Goal: Task Accomplishment & Management: Manage account settings

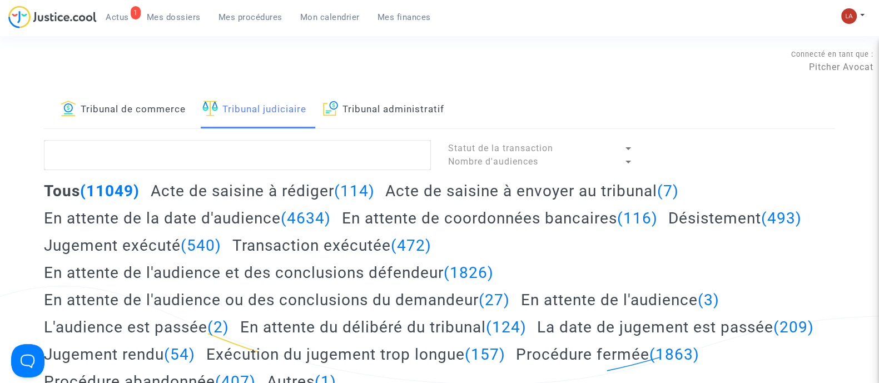
click at [614, 196] on h2 "Acte de saisine à envoyer au tribunal (7)" at bounding box center [531, 190] width 293 height 19
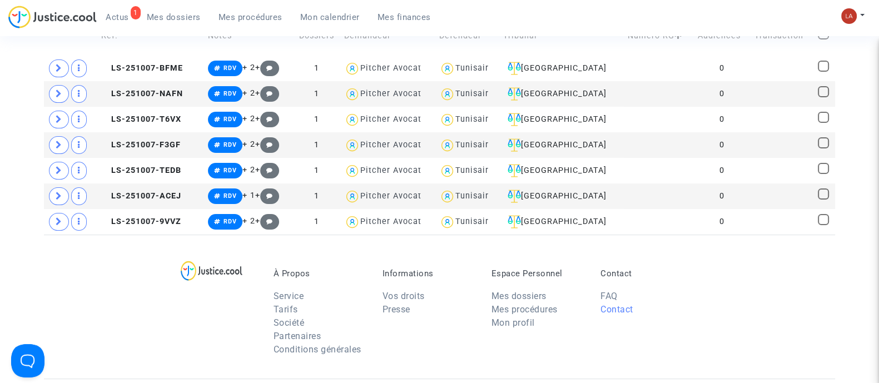
scroll to position [486, 0]
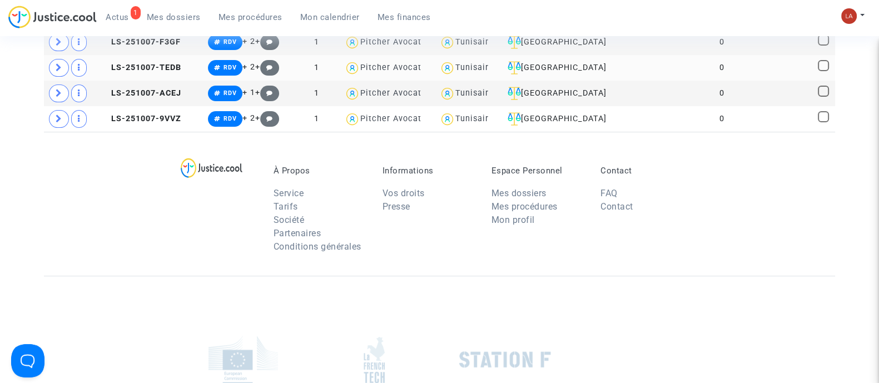
click at [817, 68] on span at bounding box center [822, 65] width 11 height 11
click at [822, 71] on input "checkbox" at bounding box center [822, 71] width 1 height 1
checkbox input "true"
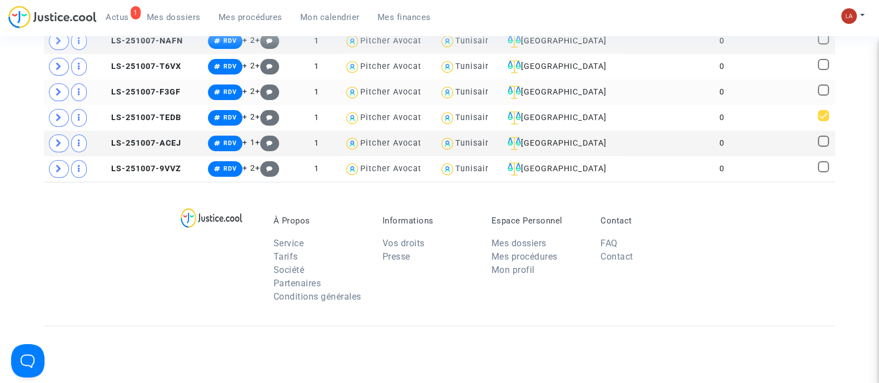
scroll to position [417, 0]
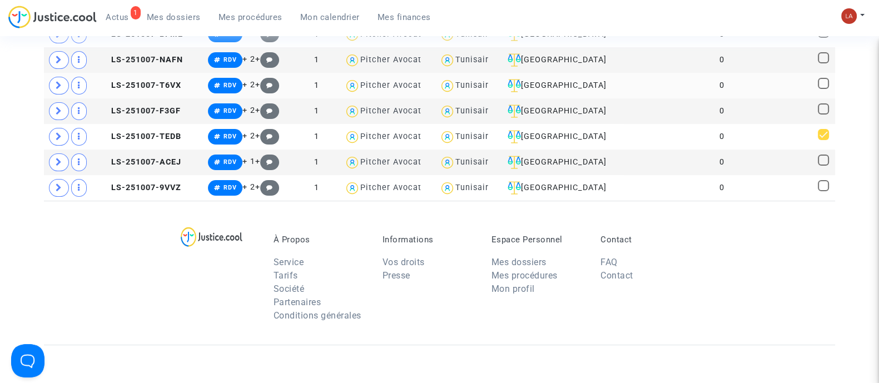
click at [828, 78] on span at bounding box center [822, 83] width 11 height 11
click at [823, 89] on input "checkbox" at bounding box center [822, 89] width 1 height 1
checkbox input "true"
click at [820, 61] on span at bounding box center [822, 57] width 11 height 11
click at [822, 63] on input "checkbox" at bounding box center [822, 63] width 1 height 1
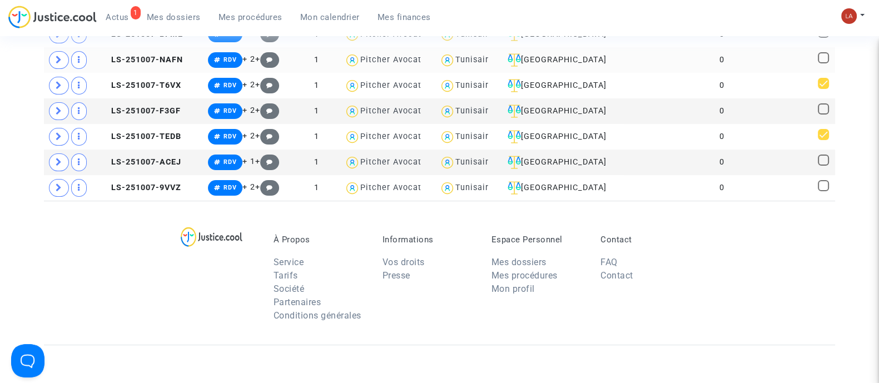
checkbox input "true"
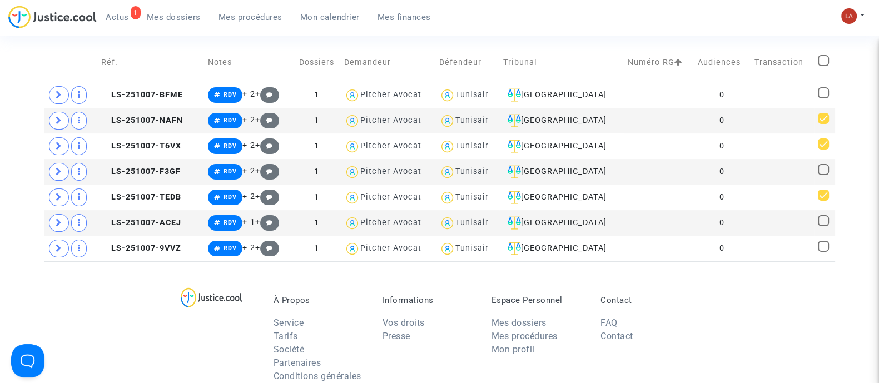
scroll to position [277, 0]
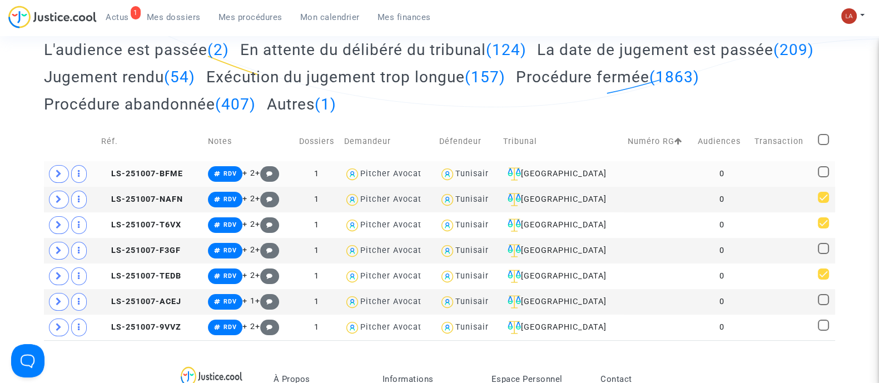
click at [823, 171] on span at bounding box center [822, 171] width 11 height 11
click at [823, 177] on input "checkbox" at bounding box center [822, 177] width 1 height 1
checkbox input "true"
click at [820, 247] on span at bounding box center [822, 248] width 11 height 11
click at [822, 254] on input "checkbox" at bounding box center [822, 254] width 1 height 1
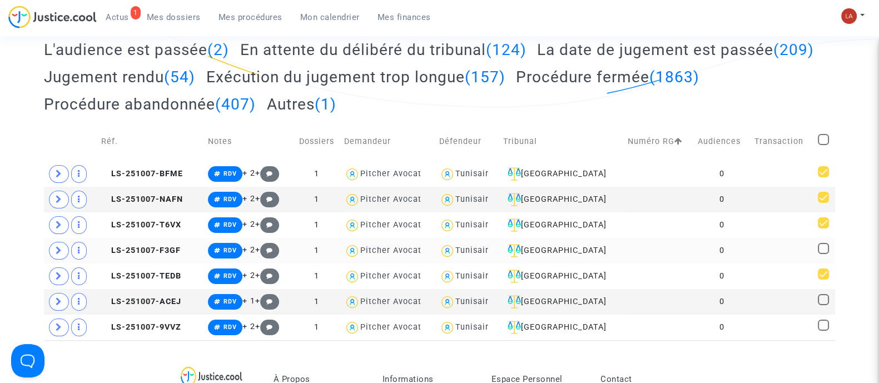
checkbox input "true"
click at [822, 300] on span at bounding box center [822, 299] width 11 height 11
click at [822, 305] on input "checkbox" at bounding box center [822, 305] width 1 height 1
checkbox input "true"
click at [169, 327] on span "LS-251007-9VVZ" at bounding box center [141, 326] width 80 height 9
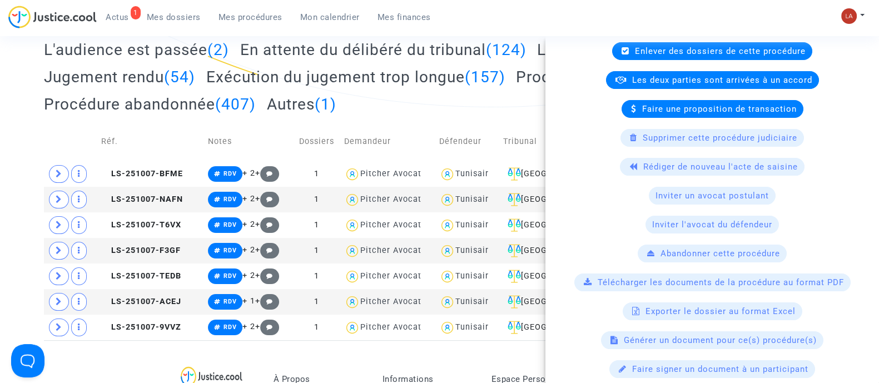
scroll to position [347, 0]
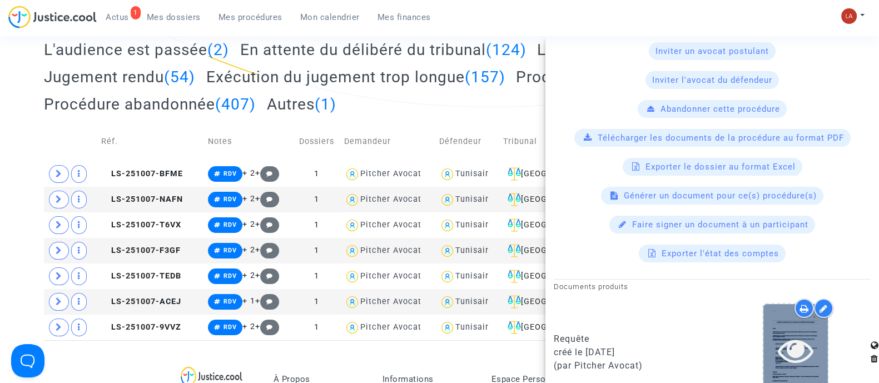
click at [792, 356] on icon at bounding box center [795, 350] width 36 height 36
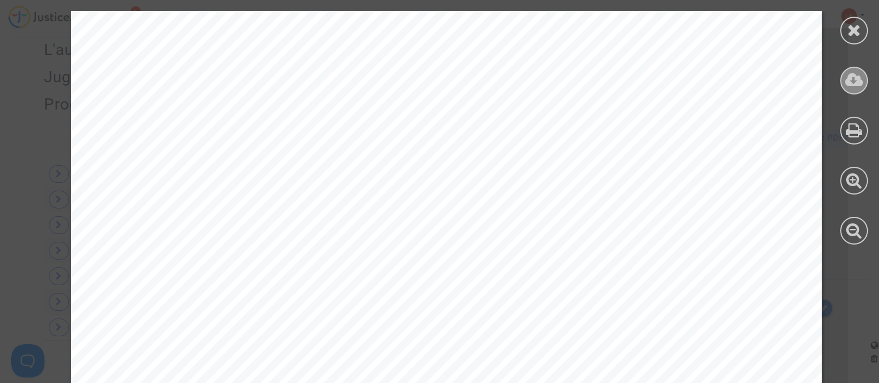
click at [852, 85] on icon at bounding box center [854, 80] width 18 height 17
click at [864, 24] on div at bounding box center [854, 31] width 28 height 28
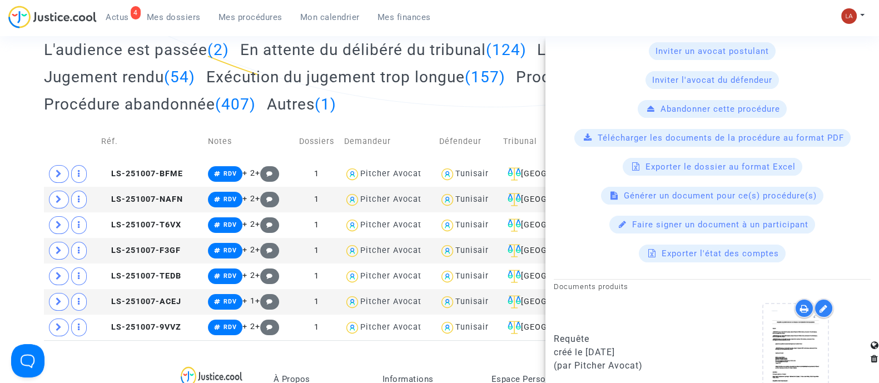
click at [8, 176] on div "Tribunal de commerce Tribunal judiciaire Tribunal administratif Statut de la tr…" at bounding box center [439, 76] width 879 height 527
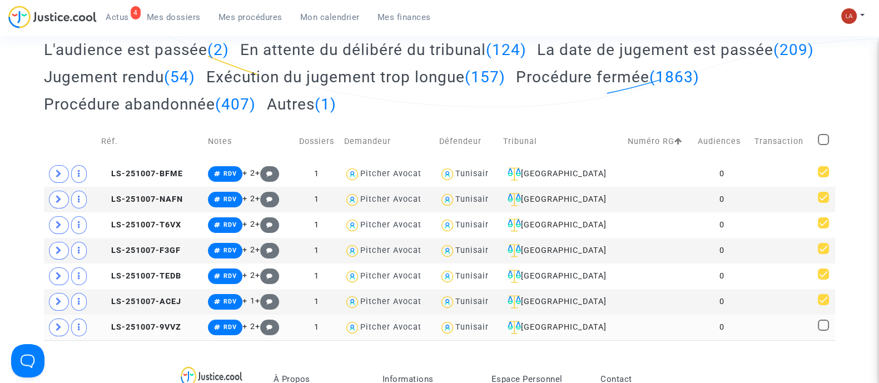
click at [819, 322] on span at bounding box center [822, 325] width 11 height 11
click at [822, 331] on input "checkbox" at bounding box center [822, 331] width 1 height 1
checkbox input "true"
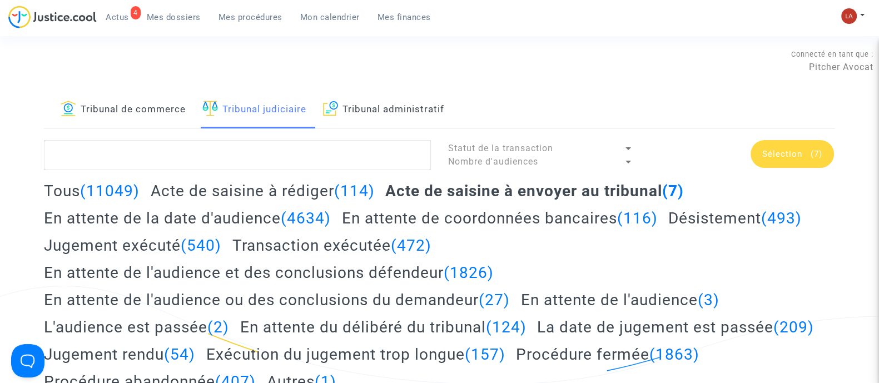
click at [787, 160] on div "Sélection (7)" at bounding box center [791, 154] width 83 height 28
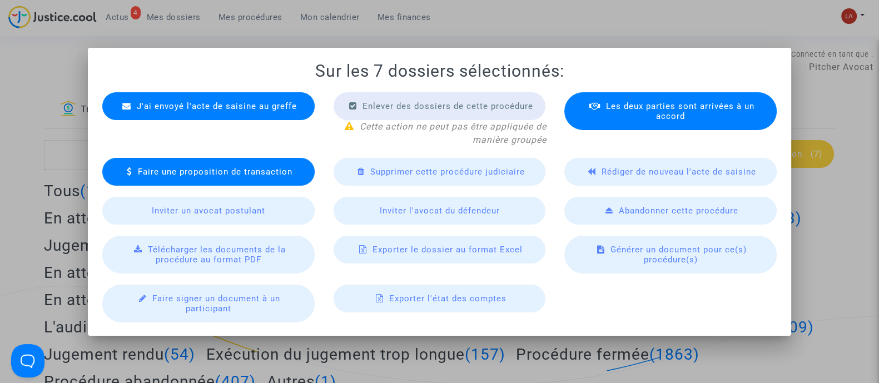
click at [296, 111] on div "J'ai envoyé l'acte de saisine au greffe" at bounding box center [208, 106] width 212 height 28
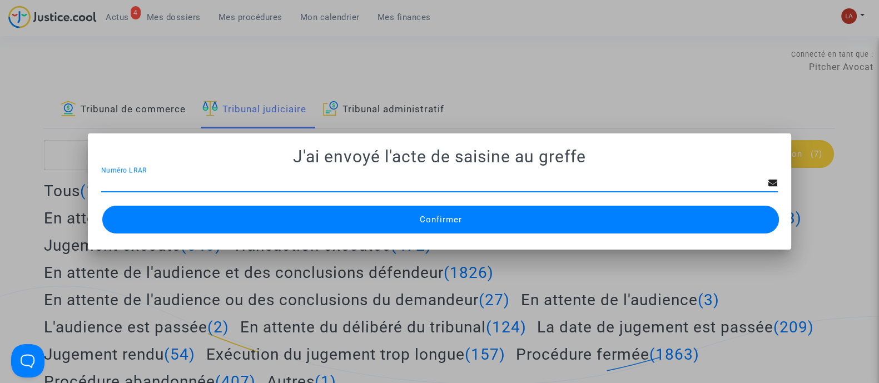
click at [313, 234] on div "Confirmer" at bounding box center [439, 219] width 676 height 33
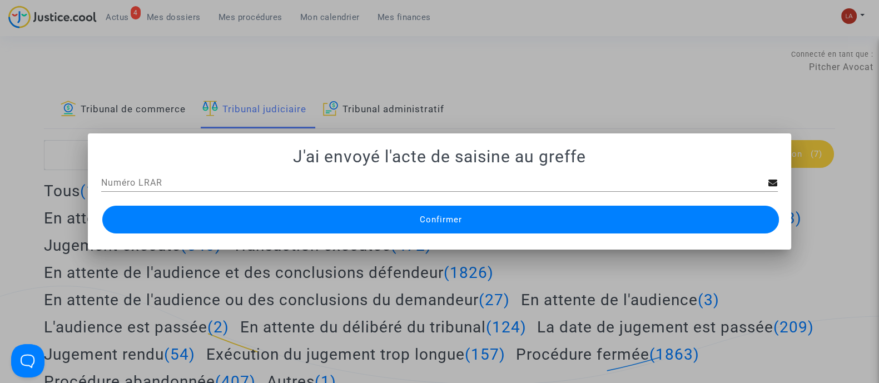
click at [345, 210] on button "Confirmer" at bounding box center [440, 220] width 676 height 28
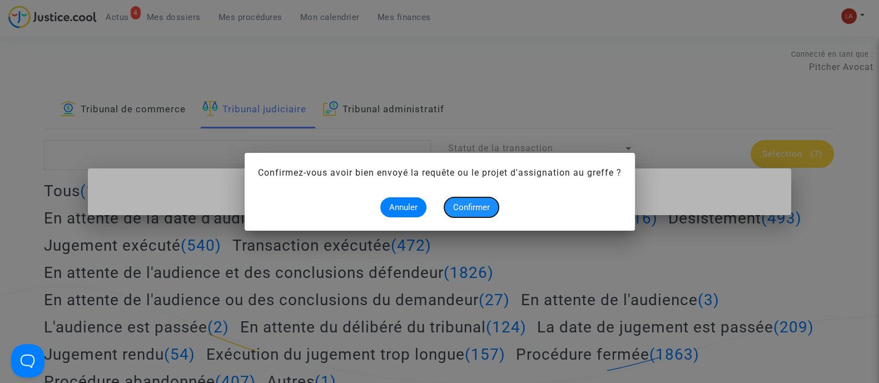
click at [461, 213] on button "Confirmer" at bounding box center [471, 207] width 54 height 20
